Goal: Find specific page/section: Find specific page/section

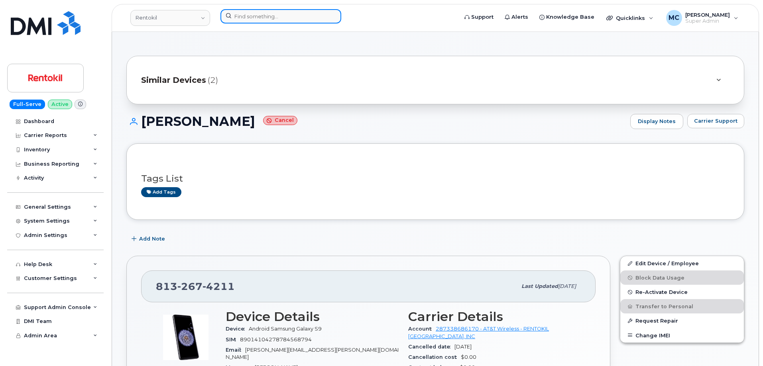
click at [311, 16] on input at bounding box center [280, 16] width 121 height 14
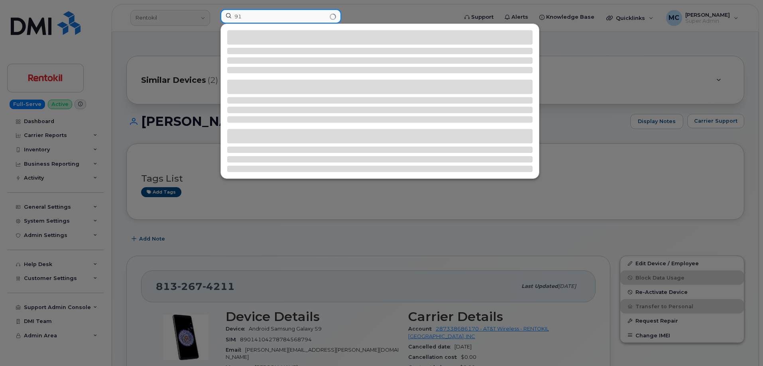
type input "9"
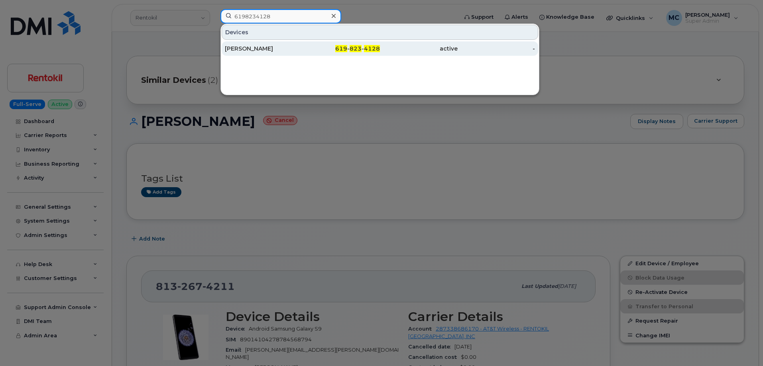
type input "6198234128"
click at [355, 47] on span "823" at bounding box center [356, 48] width 12 height 7
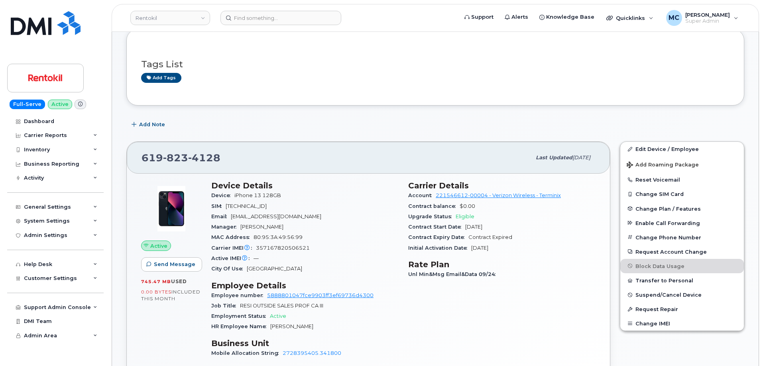
scroll to position [116, 0]
